Goal: Contribute content: Add original content to the website for others to see

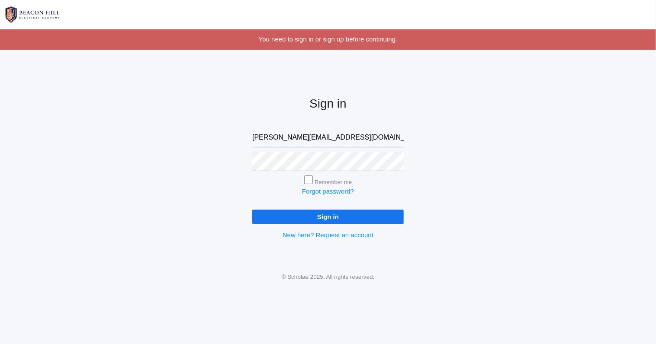
type input "rebecca@beaconhillclassical.org"
click at [304, 214] on input "Sign in" at bounding box center [327, 217] width 151 height 14
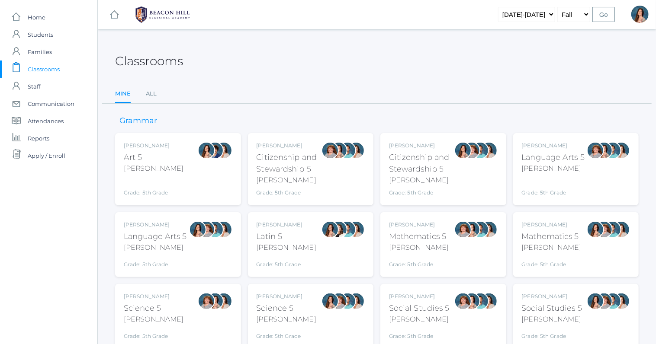
click at [194, 250] on div at bounding box center [197, 245] width 17 height 48
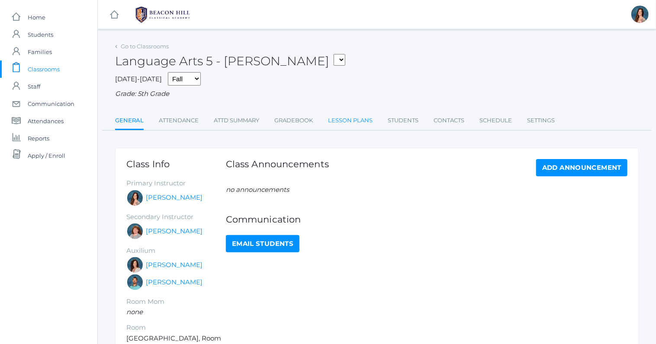
click at [346, 122] on link "Lesson Plans" at bounding box center [350, 120] width 45 height 17
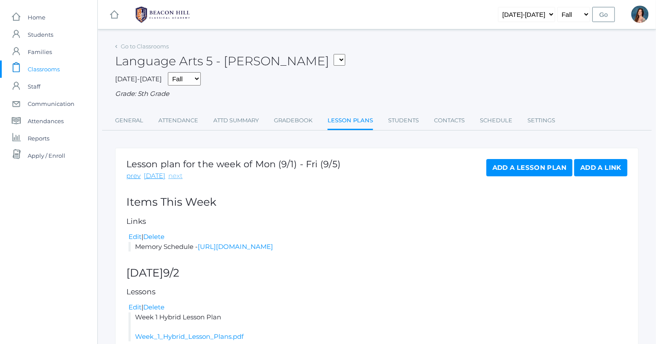
click at [174, 176] on link "next" at bounding box center [175, 176] width 14 height 10
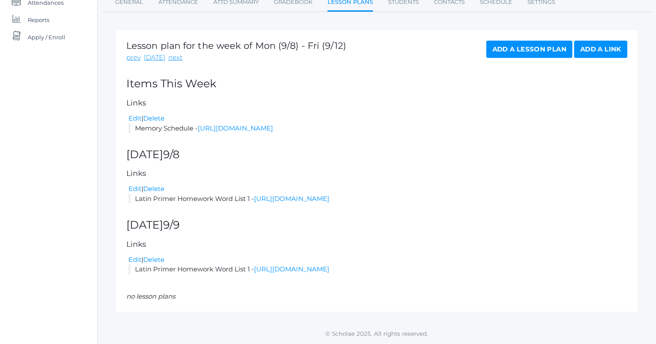
scroll to position [127, 0]
click at [500, 41] on link "Add a Lesson Plan" at bounding box center [529, 49] width 86 height 17
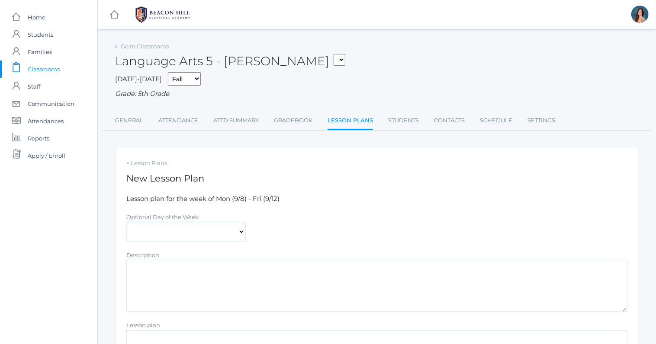
select select "2025-09-08"
click option "[DATE]" at bounding box center [0, 0] width 0 height 0
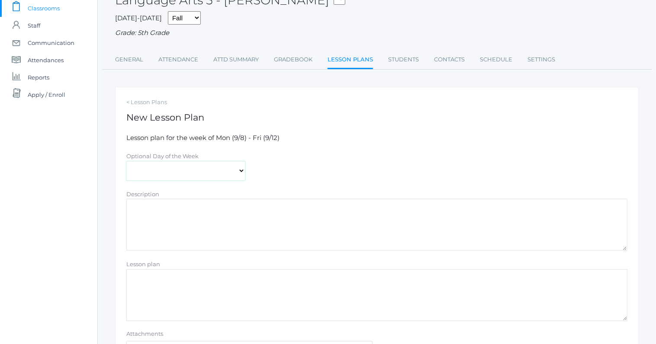
scroll to position [64, 0]
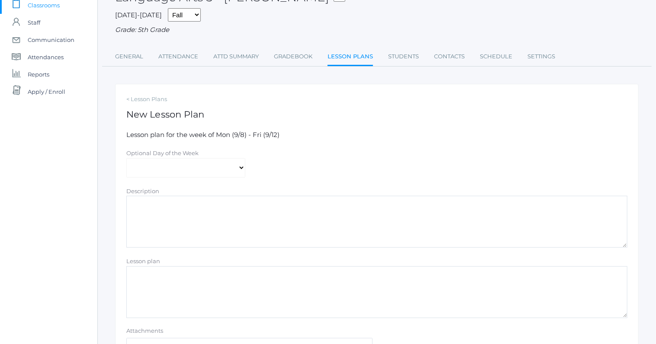
click at [137, 278] on textarea "Lesson plan" at bounding box center [376, 292] width 501 height 52
click at [173, 291] on textarea "Week 2 Lesson PL lans" at bounding box center [376, 292] width 501 height 52
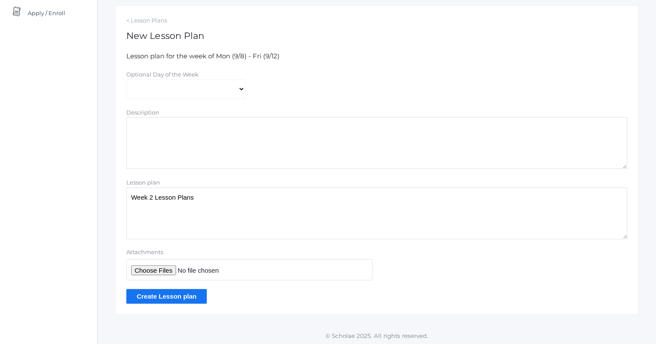
scroll to position [144, 0]
type textarea "Week 2 Lesson Plans"
click at [153, 271] on input "Attachments" at bounding box center [249, 269] width 246 height 21
type input "C:\fakepath\Week 2 Hybrid Plans.pdf"
click at [182, 298] on input "Create Lesson plan" at bounding box center [166, 295] width 80 height 14
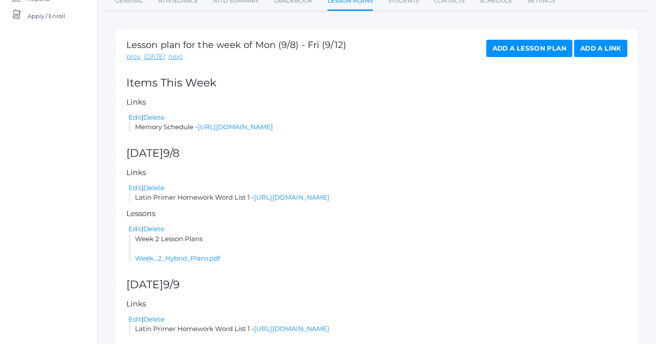
scroll to position [171, 0]
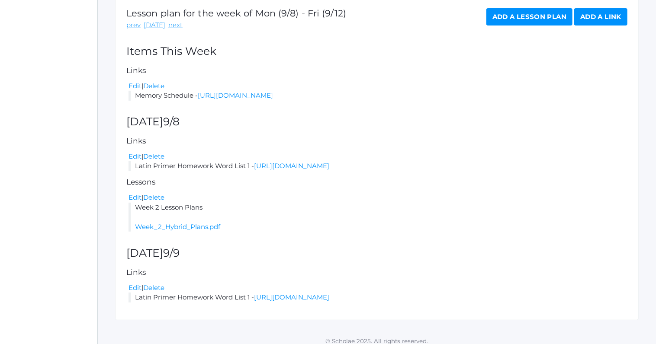
click at [511, 18] on link "Add a Lesson Plan" at bounding box center [529, 16] width 86 height 17
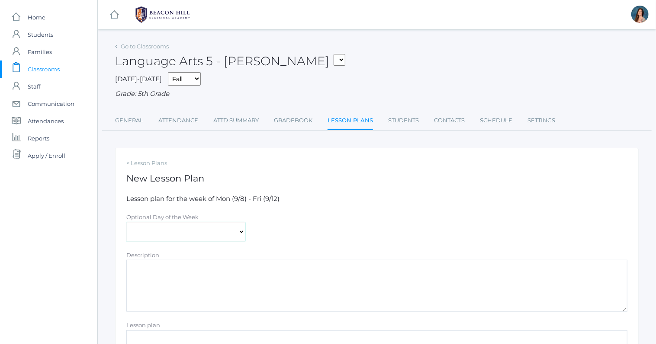
select select "2025-09-08"
click option "[DATE]" at bounding box center [0, 0] width 0 height 0
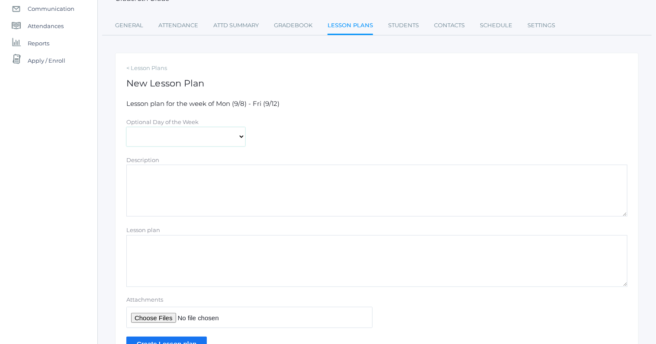
scroll to position [100, 0]
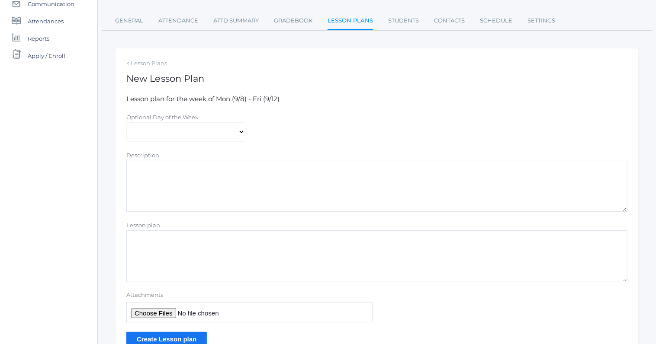
click at [150, 243] on textarea "Lesson plan" at bounding box center [376, 257] width 501 height 52
type textarea "math answer key"
click at [151, 312] on input "Attachments" at bounding box center [249, 312] width 246 height 21
type input "C:\fakepath\RETEACH 1.1 ANSWERS copy.pdf"
click at [180, 335] on input "Create Lesson plan" at bounding box center [166, 339] width 80 height 14
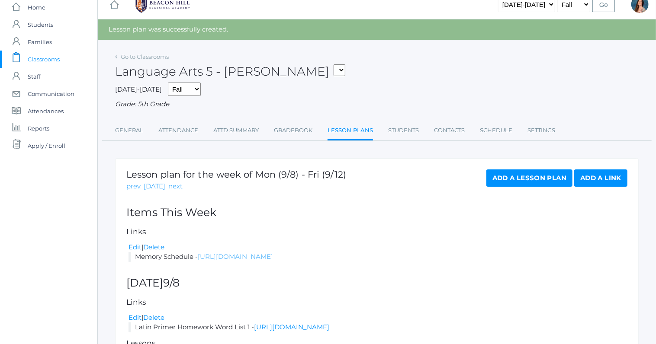
scroll to position [150, 0]
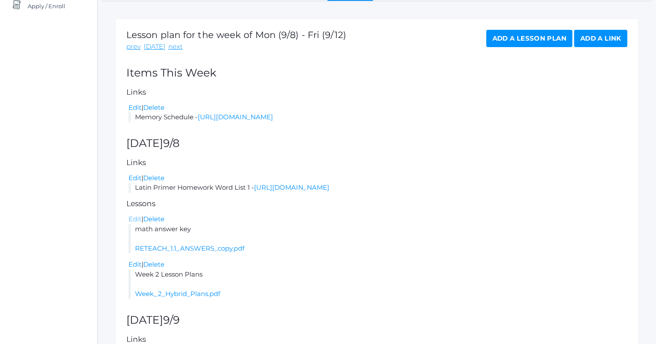
click at [136, 223] on link "Edit" at bounding box center [134, 219] width 13 height 8
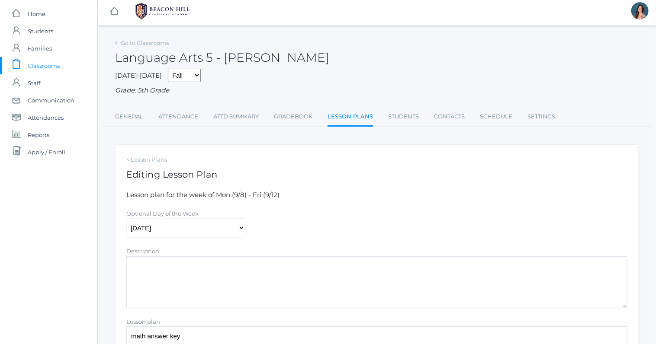
scroll to position [114, 0]
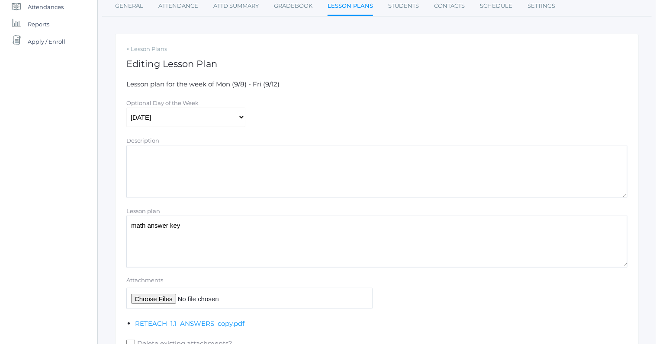
click at [144, 297] on input "Attachments" at bounding box center [249, 298] width 246 height 21
type input "C:\fakepath\CH. 1.2 HW ANSWERS copy 2.pdf"
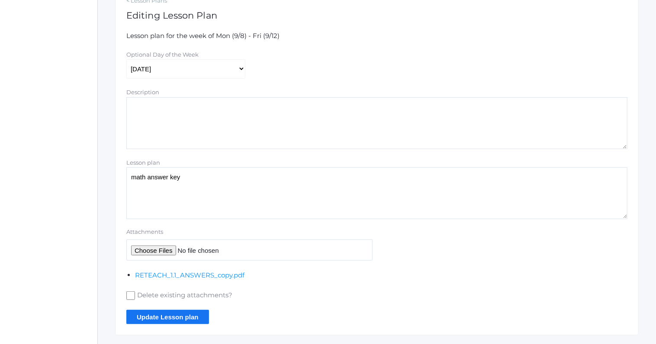
scroll to position [183, 0]
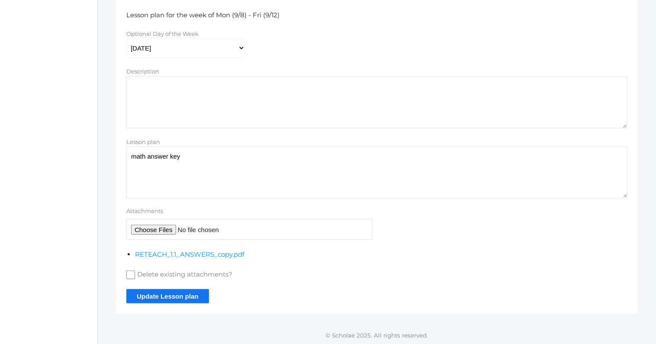
click at [175, 295] on input "Update Lesson plan" at bounding box center [167, 296] width 83 height 14
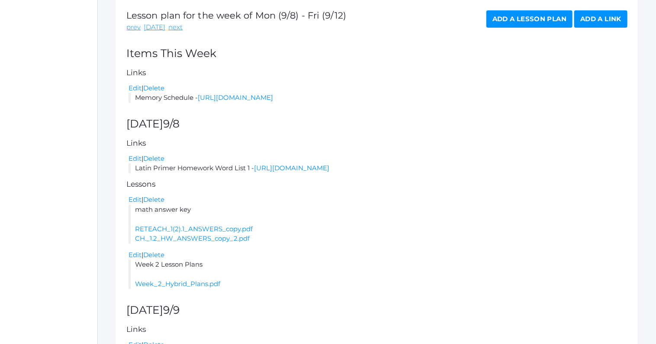
scroll to position [107, 0]
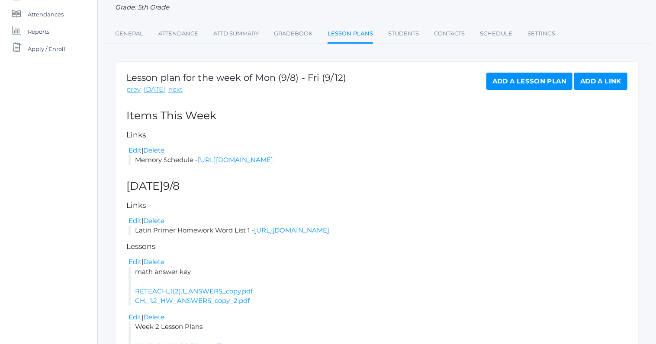
click at [537, 81] on link "Add a Lesson Plan" at bounding box center [529, 81] width 86 height 17
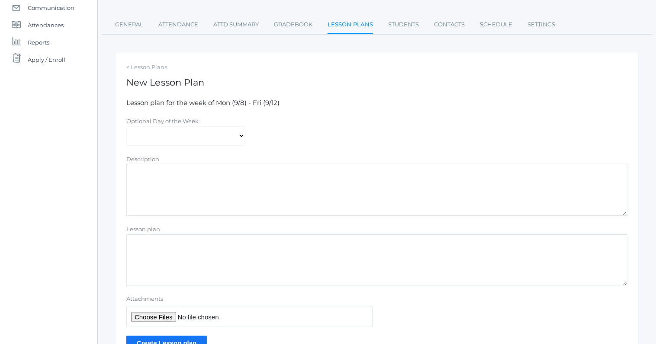
scroll to position [114, 0]
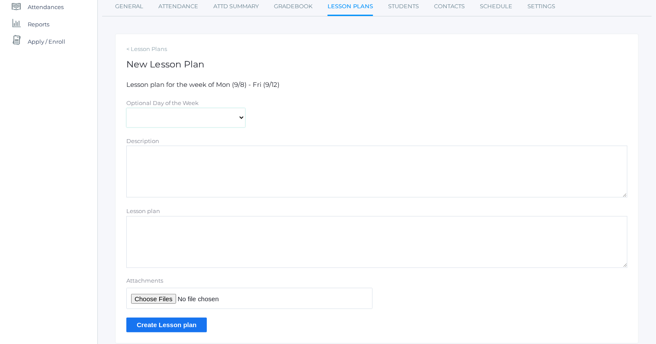
select select "2025-09-09"
click option "[DATE]" at bounding box center [0, 0] width 0 height 0
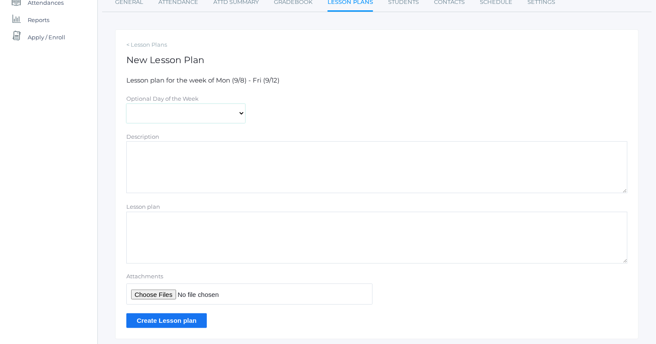
scroll to position [121, 0]
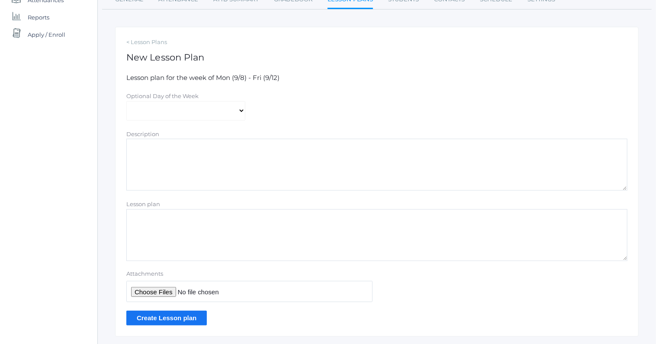
click at [140, 219] on textarea "Lesson plan" at bounding box center [376, 235] width 501 height 52
type textarea "History ch 3b audio file"
click at [149, 292] on input "Attachments" at bounding box center [249, 291] width 246 height 21
type input "C:\fakepath\04-sotw4-ch3.mp3"
click at [202, 317] on input "Create Lesson plan" at bounding box center [166, 318] width 80 height 14
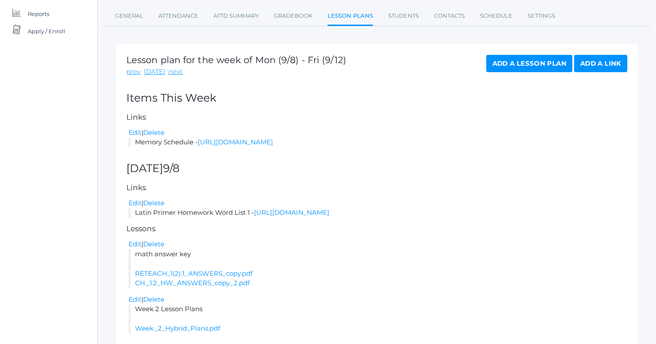
scroll to position [303, 0]
